Goal: Information Seeking & Learning: Learn about a topic

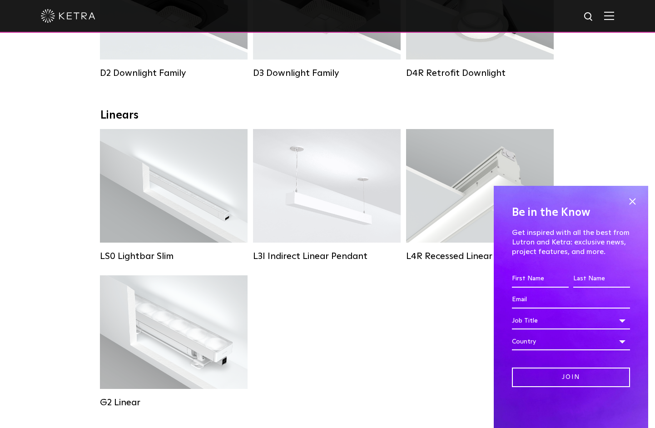
scroll to position [262, 0]
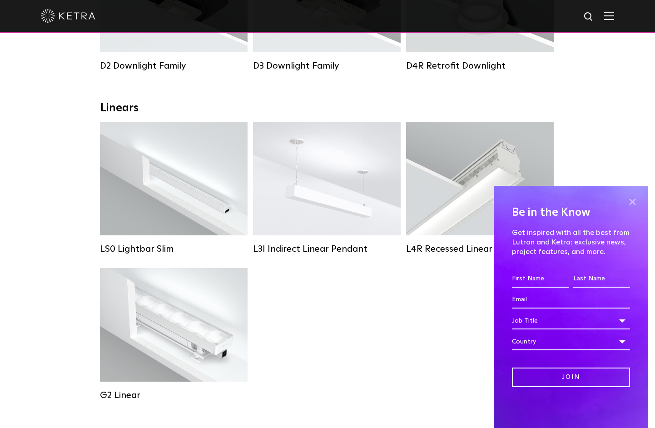
click at [635, 200] on span at bounding box center [633, 202] width 14 height 14
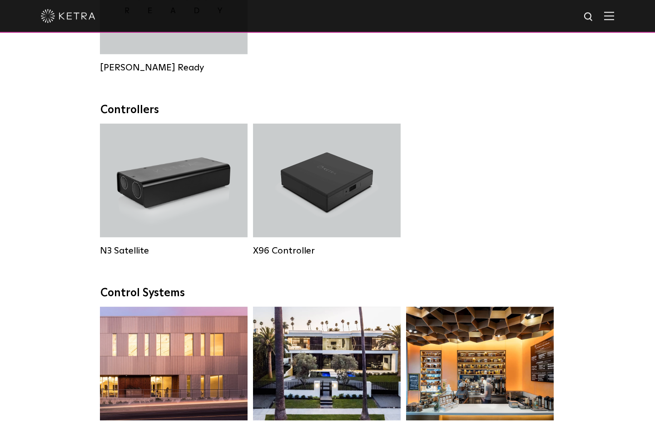
scroll to position [960, 0]
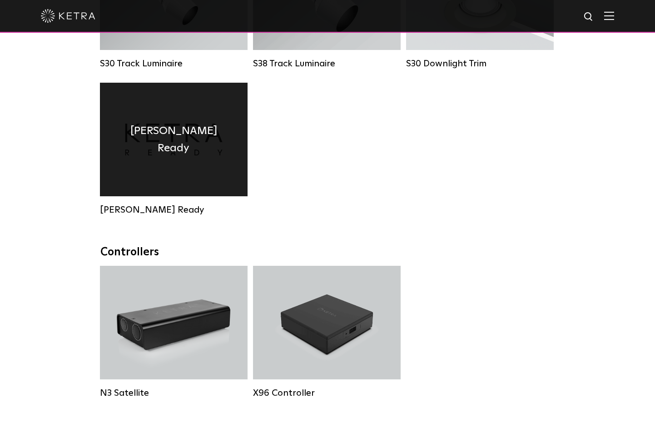
click at [185, 188] on div "[PERSON_NAME] Ready" at bounding box center [174, 140] width 148 height 114
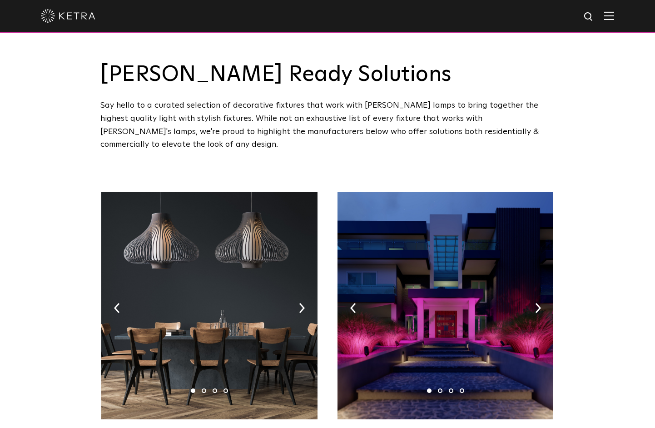
click at [615, 15] on img at bounding box center [610, 15] width 10 height 9
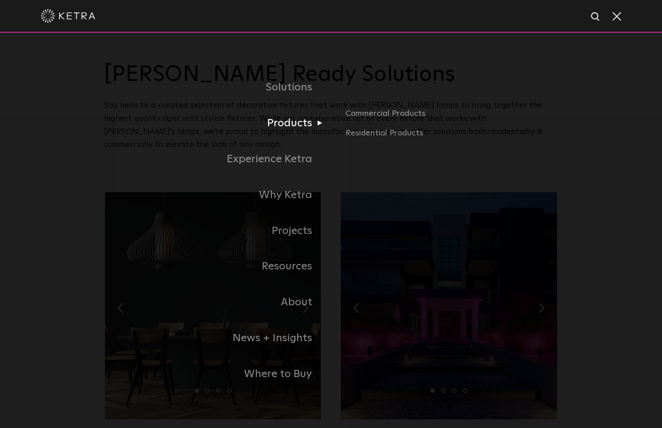
click at [295, 126] on link "Products" at bounding box center [217, 123] width 227 height 36
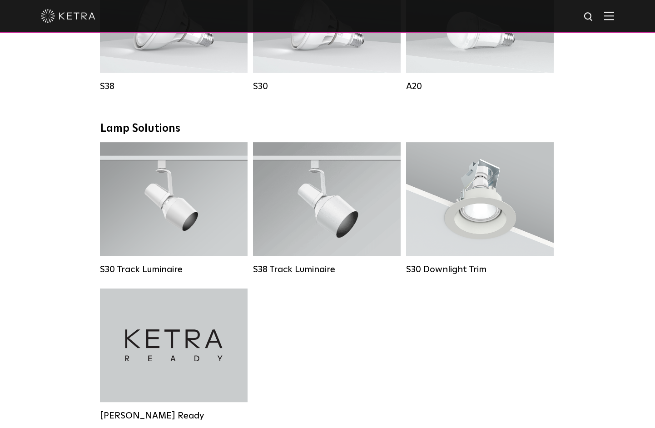
scroll to position [764, 0]
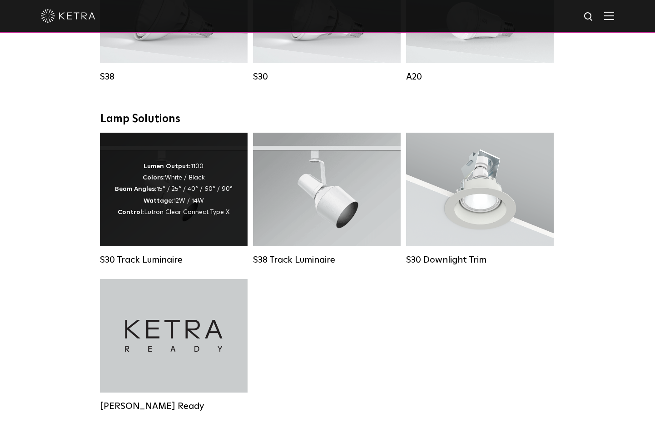
click at [231, 171] on div "Lumen Output: 1100 Colors: White / Black Beam Angles: 15° / 25° / 40° / 60° / 9…" at bounding box center [174, 190] width 148 height 114
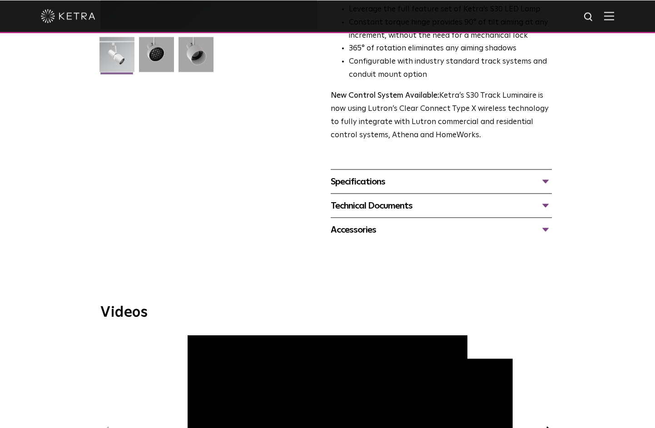
scroll to position [262, 0]
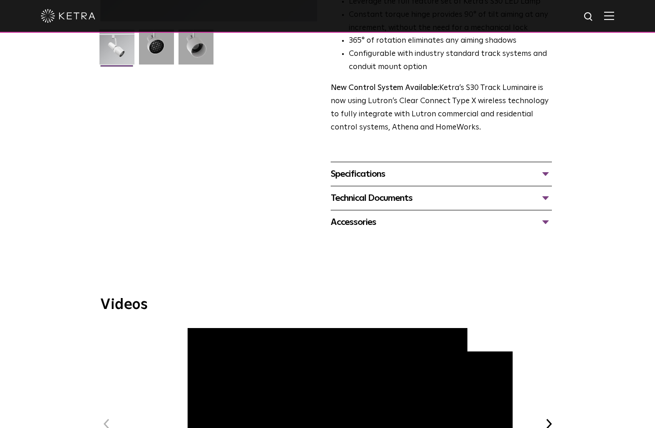
click at [432, 167] on div "Specifications" at bounding box center [441, 174] width 221 height 15
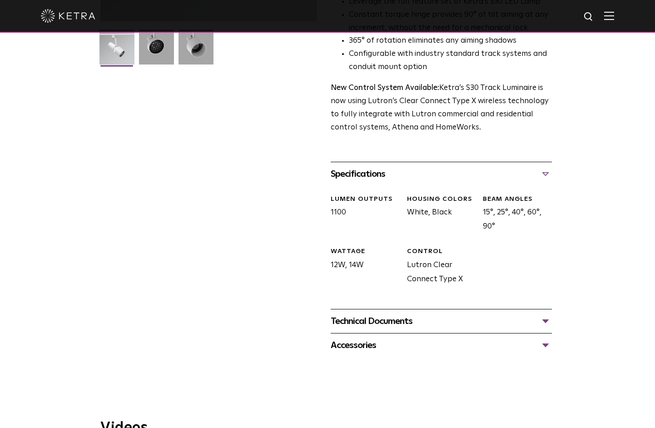
click at [432, 167] on div "Specifications" at bounding box center [441, 174] width 221 height 15
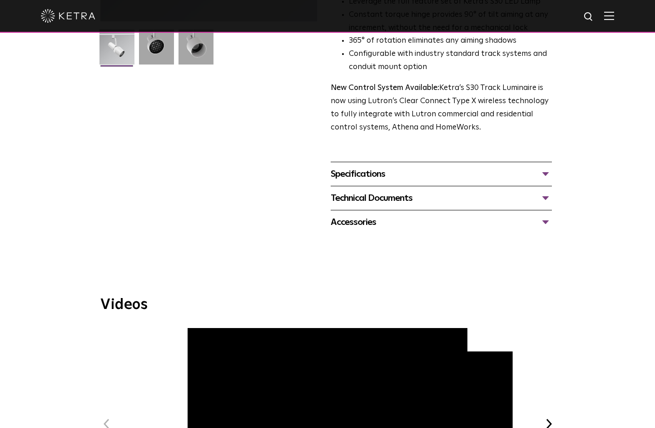
click at [423, 191] on div "Technical Documents" at bounding box center [441, 198] width 221 height 15
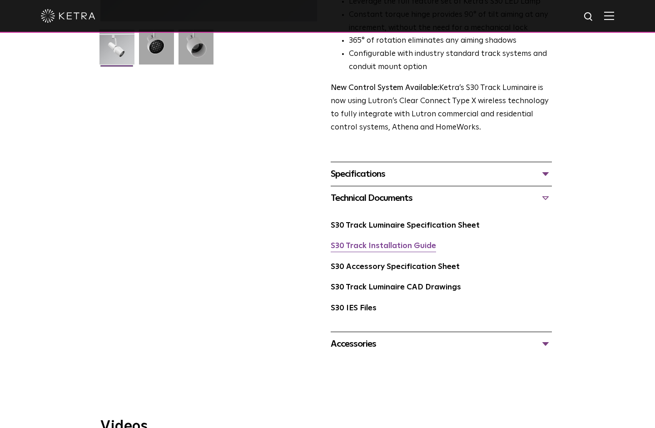
click at [410, 242] on link "S30 Track Installation Guide" at bounding box center [383, 246] width 105 height 8
click at [380, 337] on div "Accessories" at bounding box center [441, 344] width 221 height 15
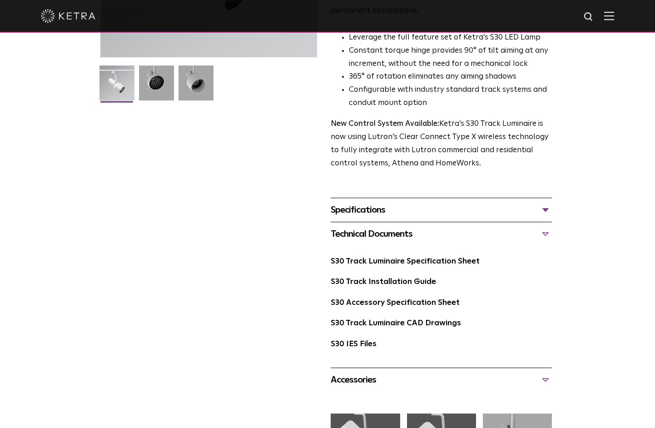
scroll to position [0, 0]
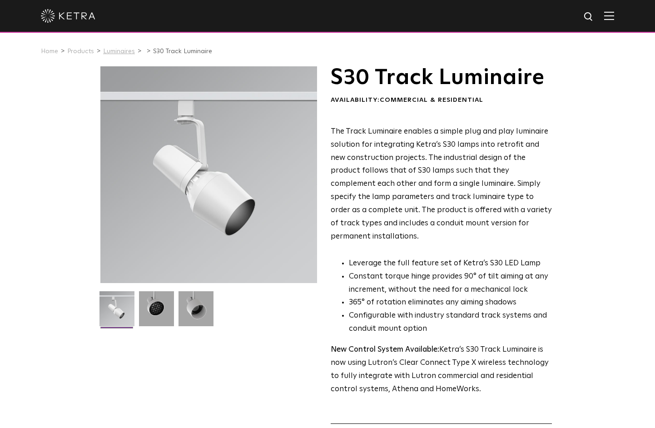
click at [124, 51] on link "Luminaires" at bounding box center [119, 51] width 32 height 6
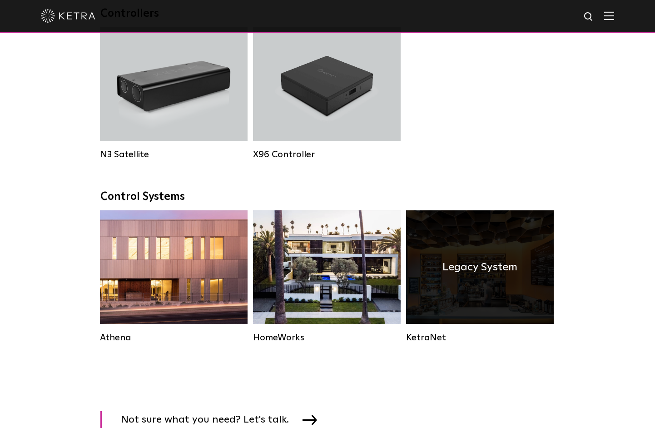
scroll to position [1200, 0]
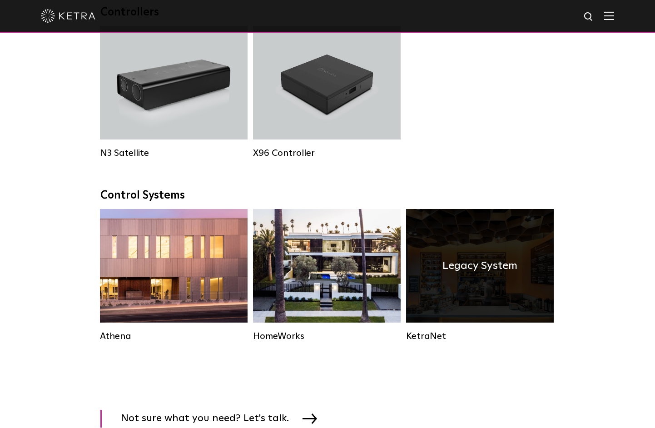
click at [483, 293] on div "Legacy System" at bounding box center [480, 266] width 148 height 114
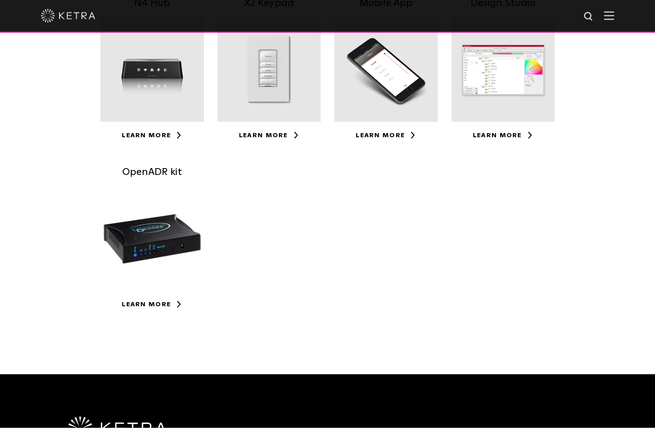
scroll to position [269, 0]
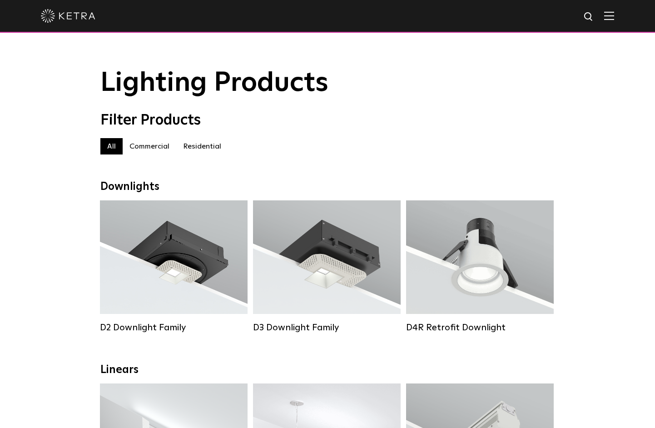
scroll to position [1200, 0]
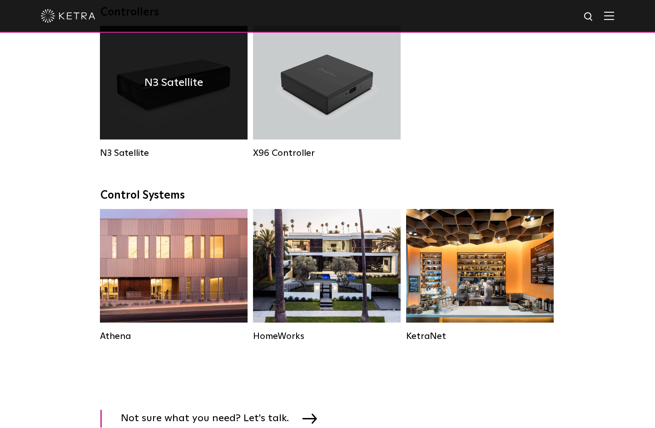
click at [179, 110] on div "N3 Satellite" at bounding box center [174, 83] width 148 height 114
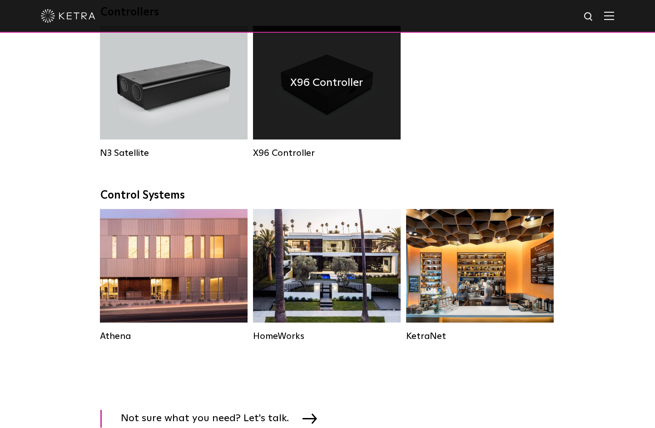
scroll to position [1200, 0]
click at [325, 91] on h4 "X96 Controller" at bounding box center [326, 82] width 73 height 17
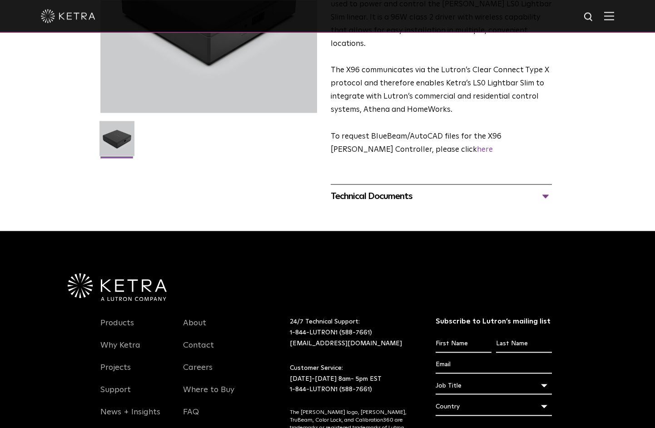
scroll to position [218, 0]
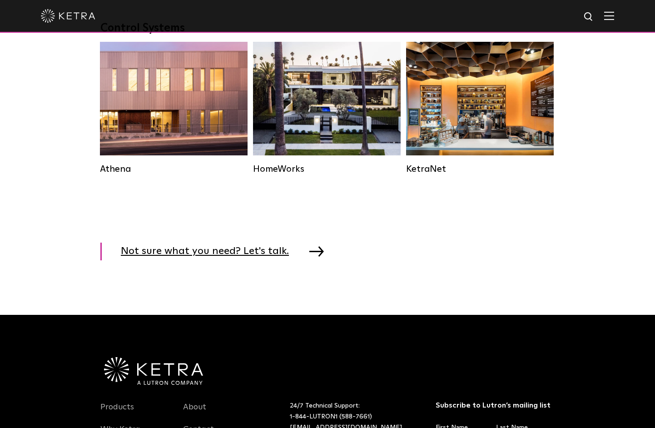
scroll to position [1374, 0]
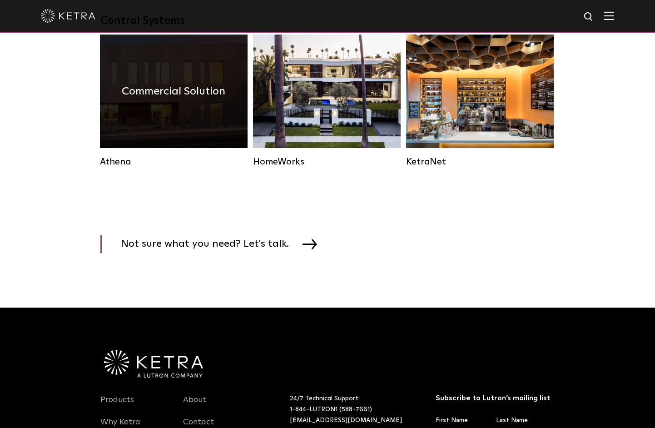
click at [215, 120] on div "Commercial Solution" at bounding box center [174, 92] width 148 height 114
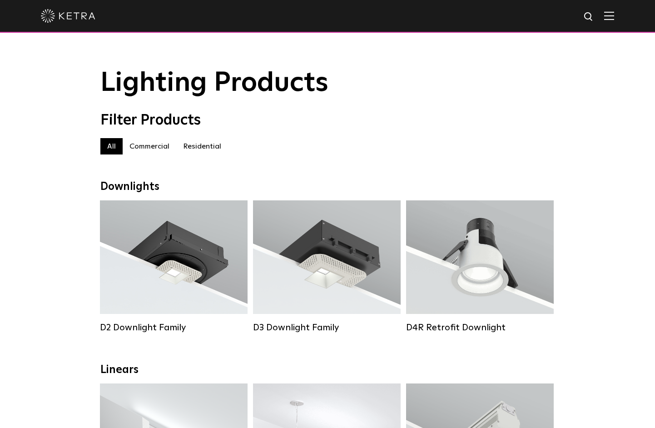
click at [555, 138] on div "Filter Products All All Commercial Residential" at bounding box center [327, 138] width 473 height 52
click at [149, 150] on label "Commercial" at bounding box center [150, 146] width 54 height 16
click at [210, 146] on label "Residential" at bounding box center [202, 146] width 52 height 16
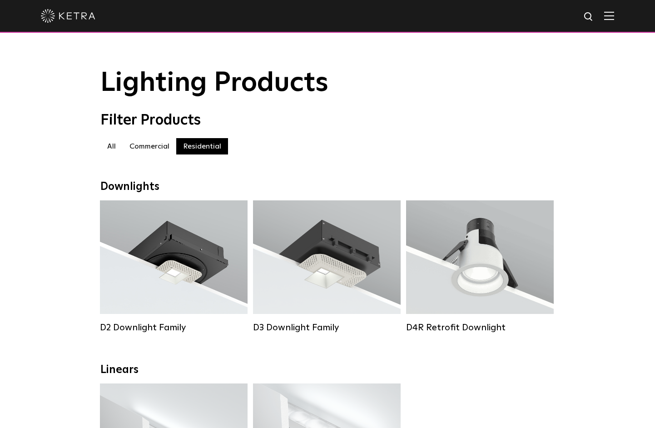
click at [106, 145] on label "All" at bounding box center [111, 146] width 22 height 16
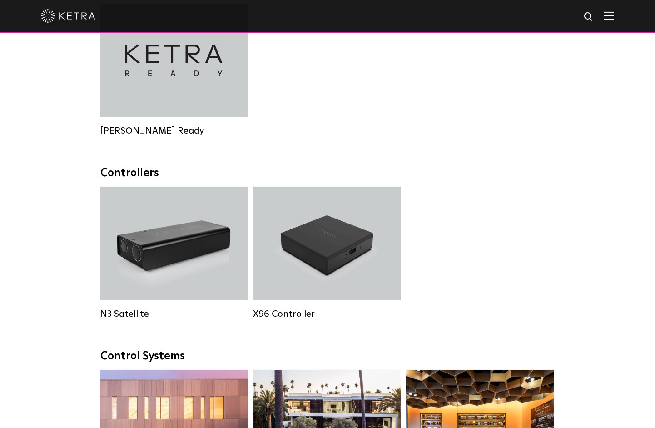
scroll to position [960, 0]
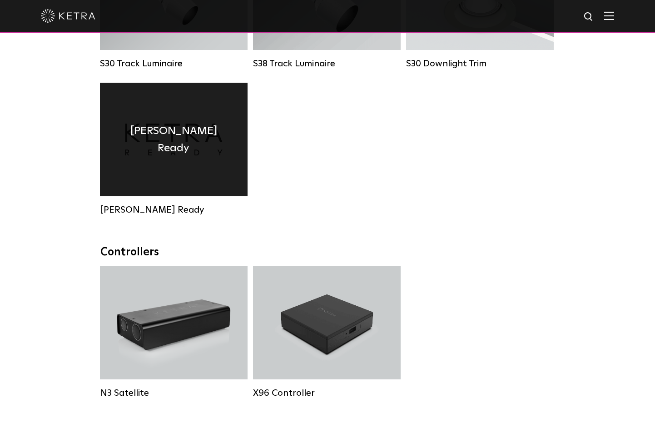
click at [195, 175] on div "[PERSON_NAME] Ready" at bounding box center [174, 140] width 148 height 114
